Goal: Information Seeking & Learning: Learn about a topic

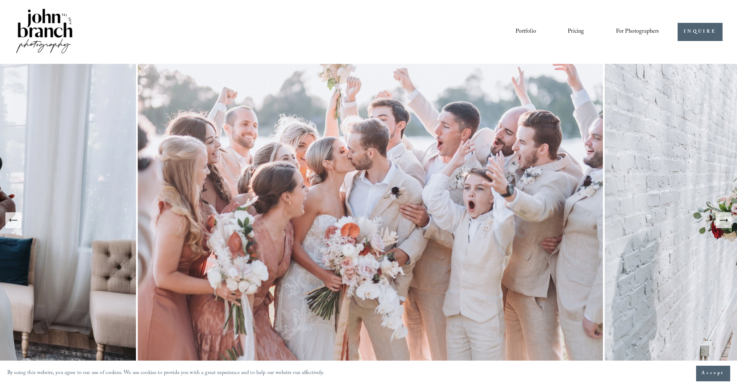
click at [724, 224] on icon "Next Slide" at bounding box center [724, 220] width 10 height 10
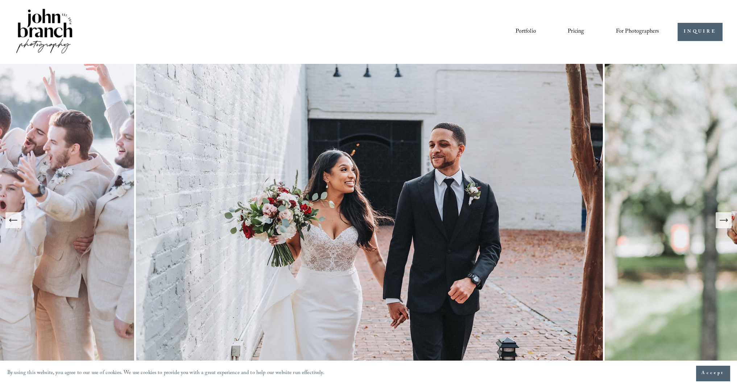
click at [726, 221] on icon "Next Slide" at bounding box center [726, 220] width 1 height 3
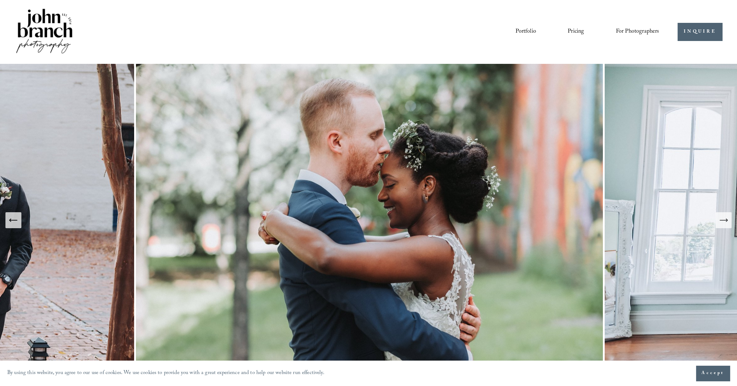
click at [720, 220] on icon "Next Slide" at bounding box center [724, 220] width 10 height 10
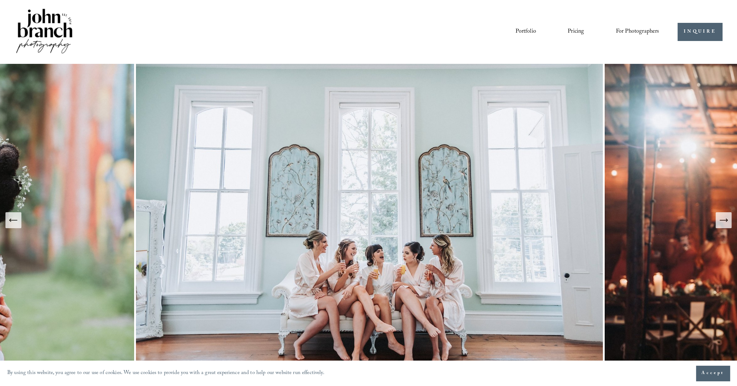
click at [727, 223] on icon "Next Slide" at bounding box center [724, 220] width 10 height 10
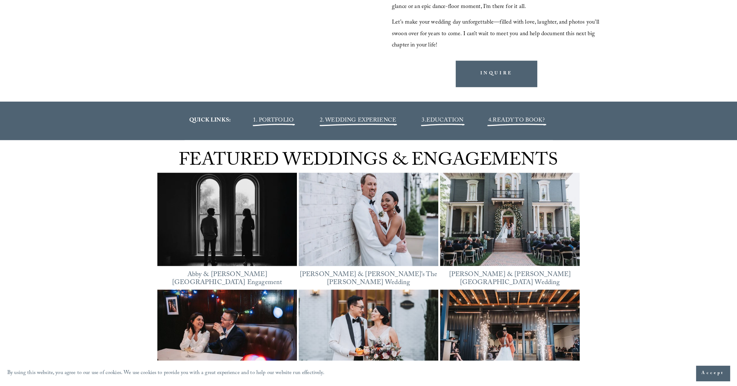
scroll to position [907, 0]
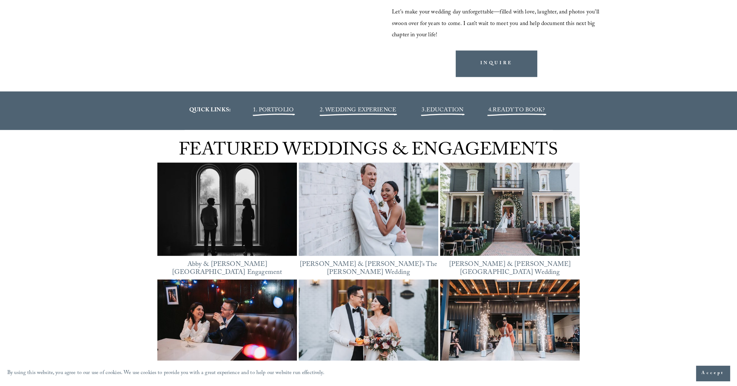
click at [363, 111] on span "2. WEDDING EXPERIENCE" at bounding box center [358, 111] width 77 height 10
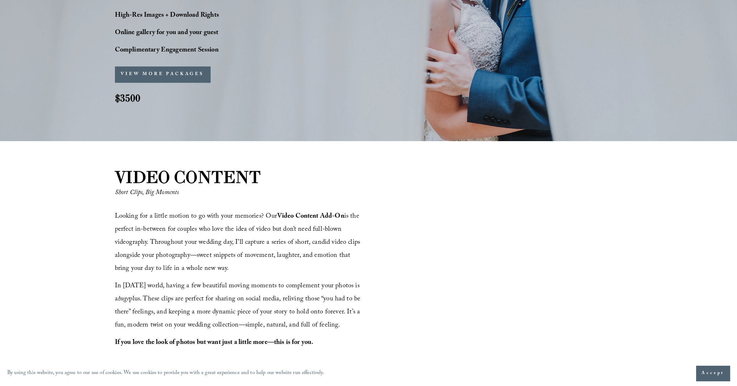
scroll to position [689, 0]
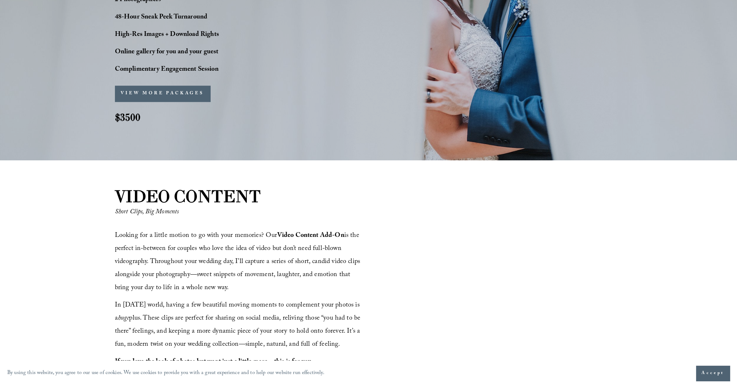
click at [174, 90] on button "VIEW MORE PACKAGES" at bounding box center [162, 94] width 95 height 16
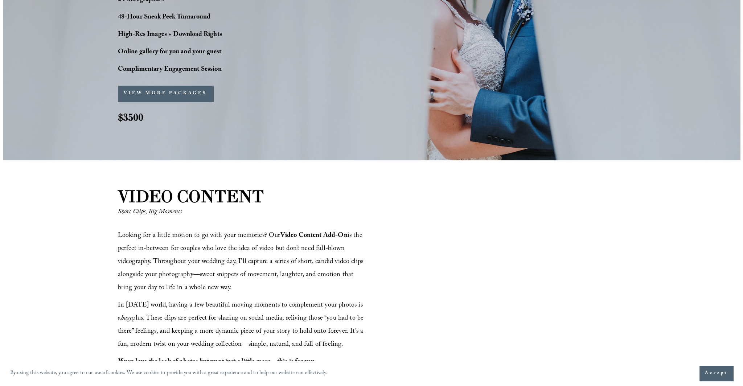
scroll to position [691, 0]
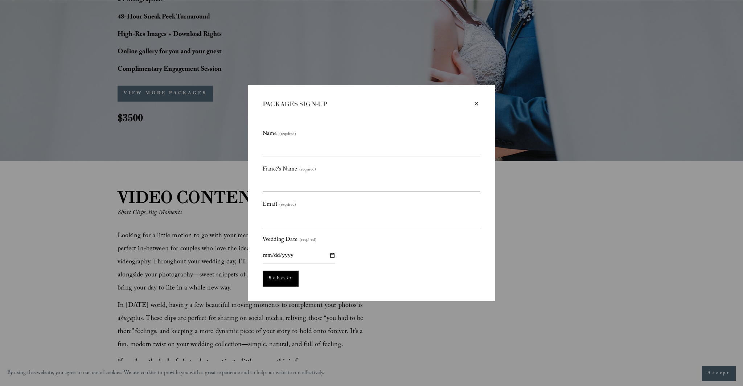
click at [475, 102] on div "×" at bounding box center [476, 104] width 8 height 8
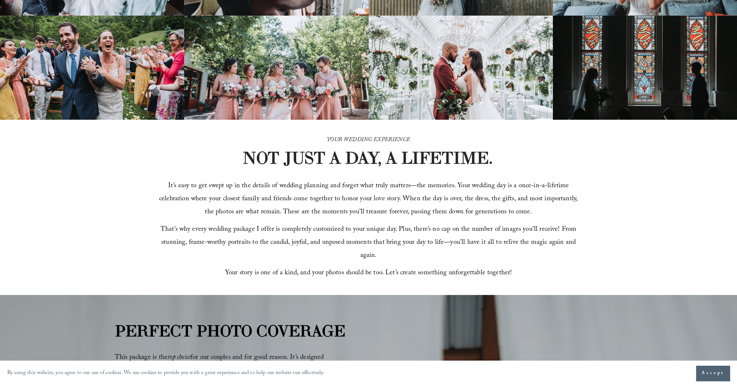
scroll to position [0, 0]
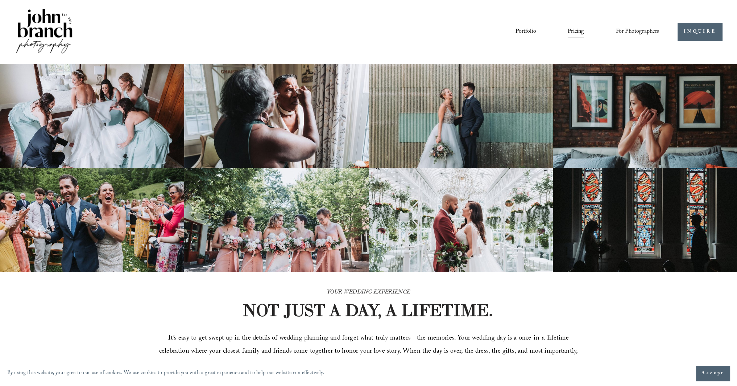
click at [48, 30] on img at bounding box center [44, 31] width 59 height 49
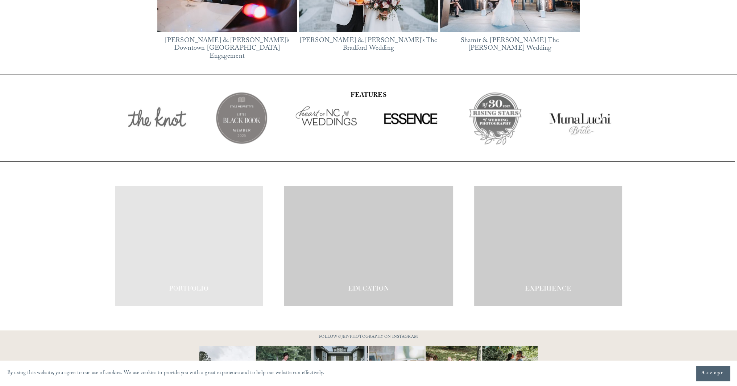
scroll to position [1278, 0]
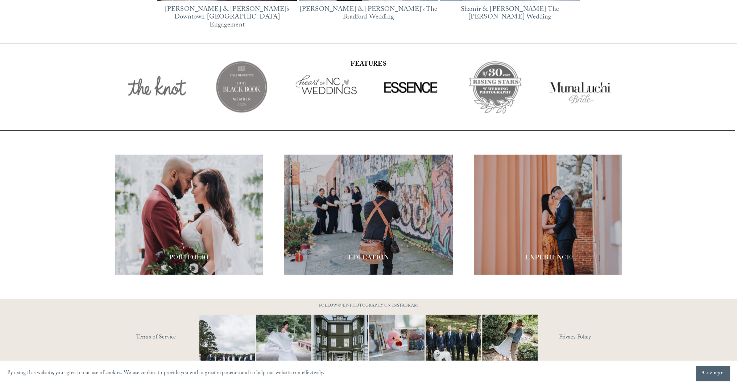
click at [713, 370] on span "Accept" at bounding box center [713, 373] width 23 height 7
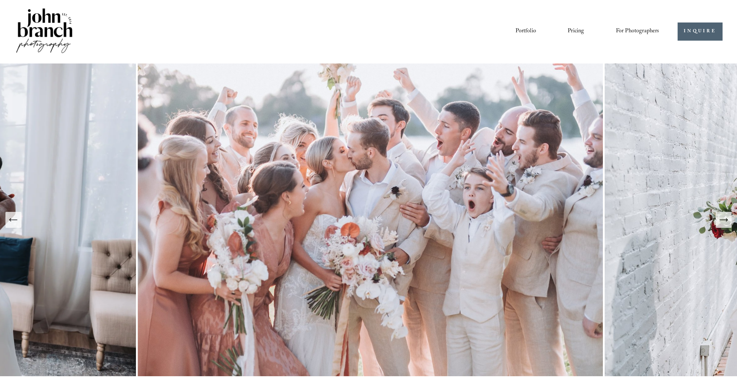
scroll to position [0, 0]
click at [723, 226] on button "Next Slide" at bounding box center [724, 220] width 16 height 16
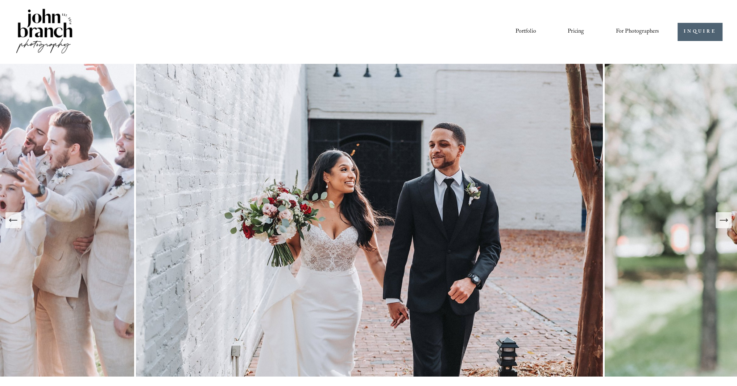
click at [723, 226] on button "Next Slide" at bounding box center [724, 220] width 16 height 16
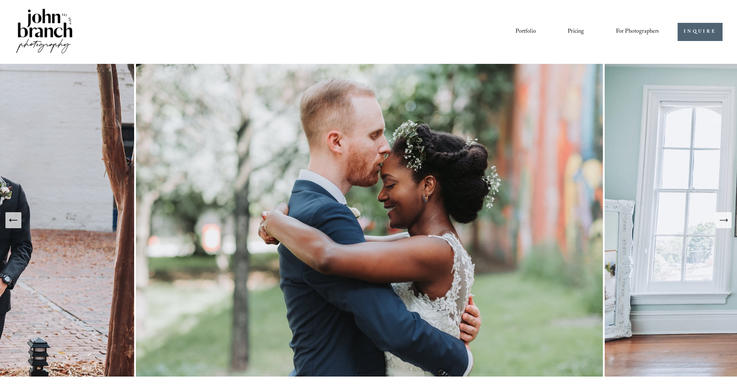
click at [723, 226] on button "Next Slide" at bounding box center [724, 220] width 16 height 16
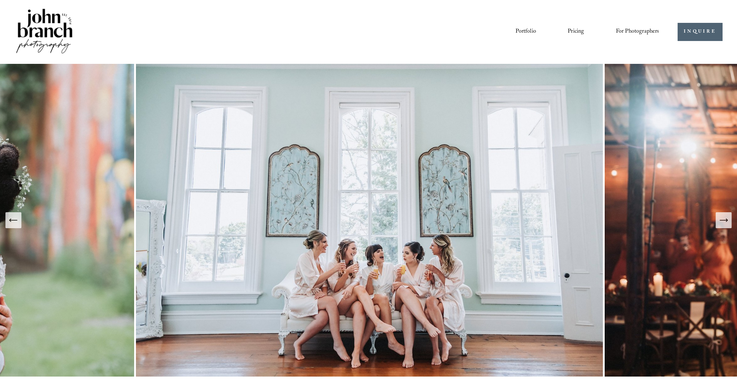
click at [723, 226] on button "Next Slide" at bounding box center [724, 220] width 16 height 16
